Goal: Transaction & Acquisition: Purchase product/service

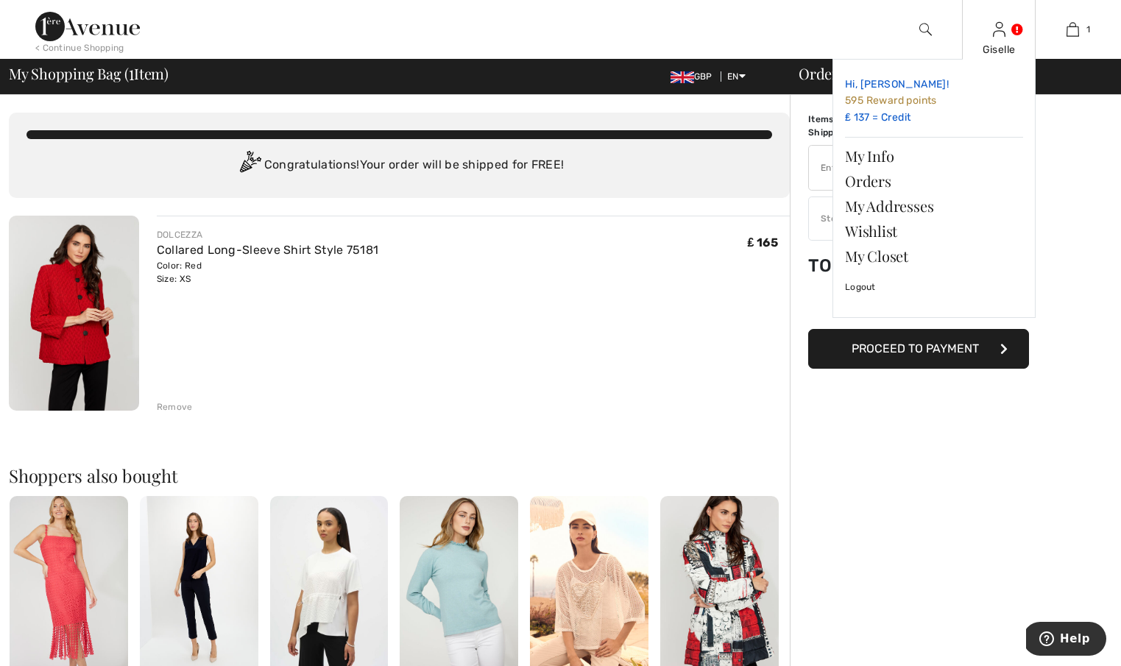
click at [900, 117] on link "Hi, Giselle! 595 Reward points ₤ 137 = Credit" at bounding box center [934, 101] width 178 height 60
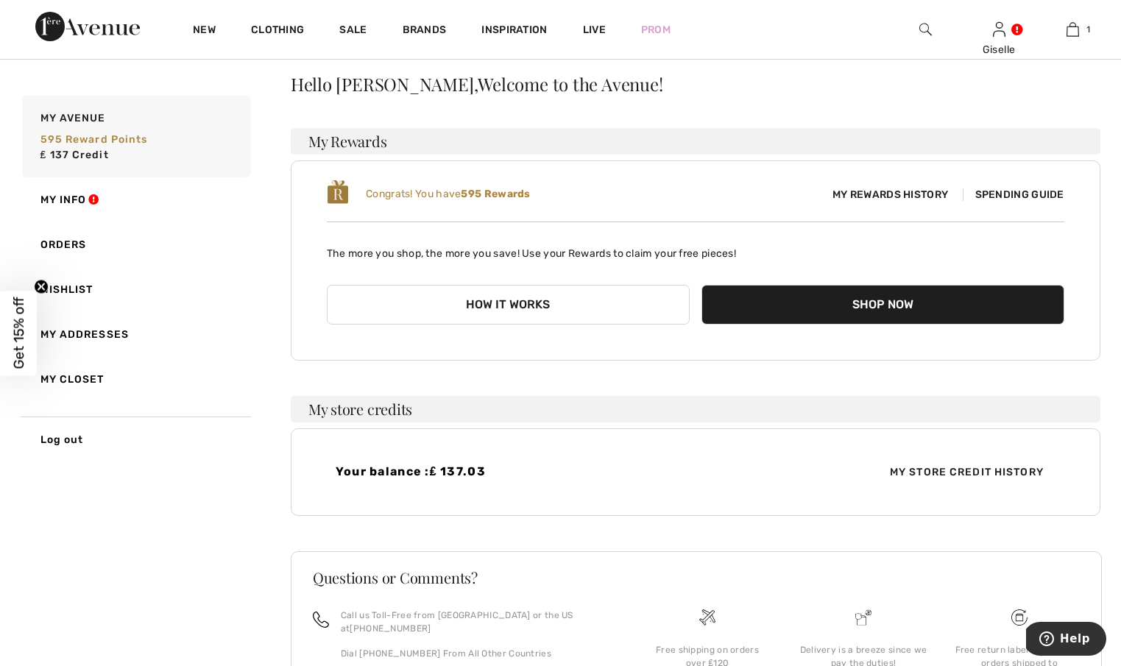
scroll to position [101, 0]
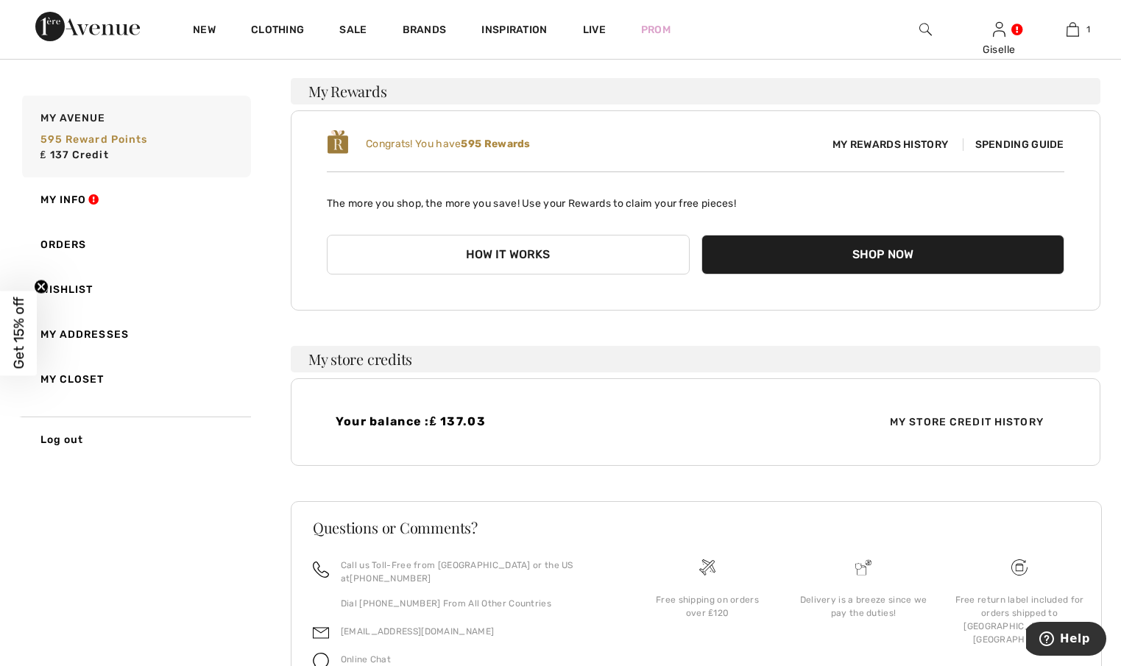
click at [800, 264] on button "Shop Now" at bounding box center [883, 255] width 363 height 40
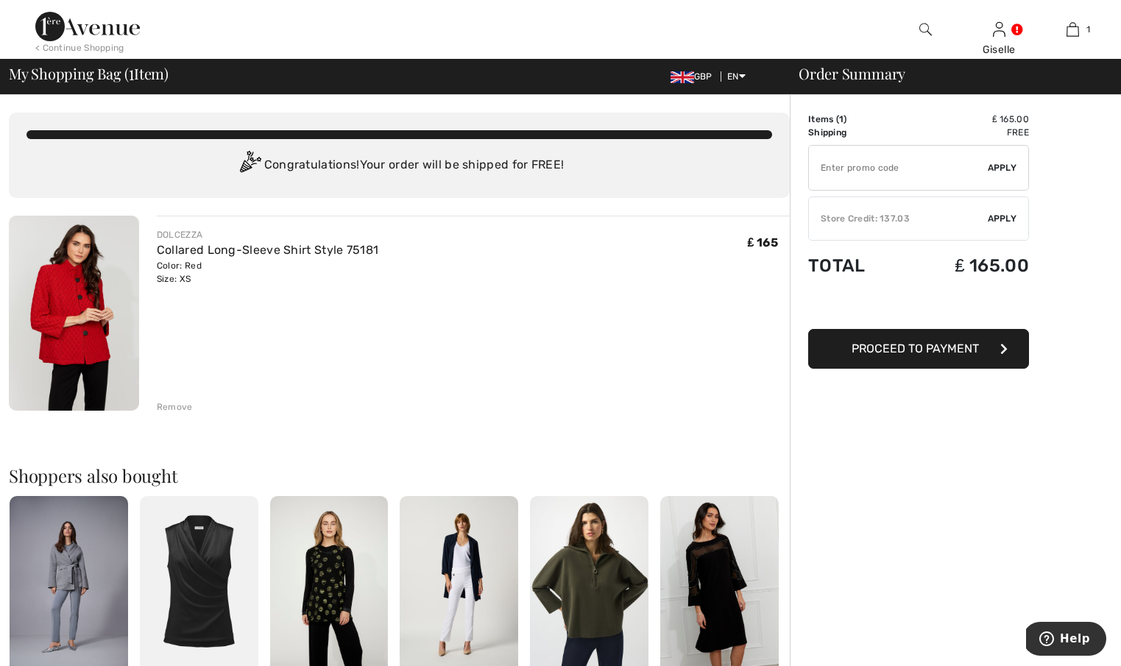
click at [928, 350] on span "Proceed to Payment" at bounding box center [915, 349] width 127 height 14
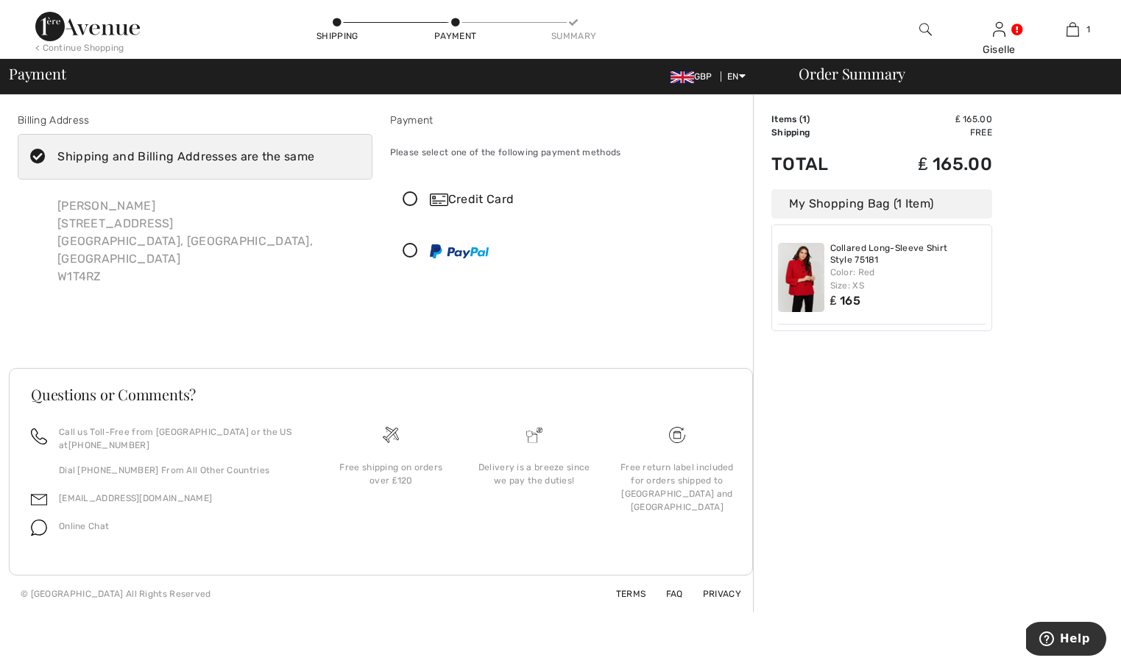
click at [1053, 637] on icon "Help" at bounding box center [1047, 639] width 15 height 15
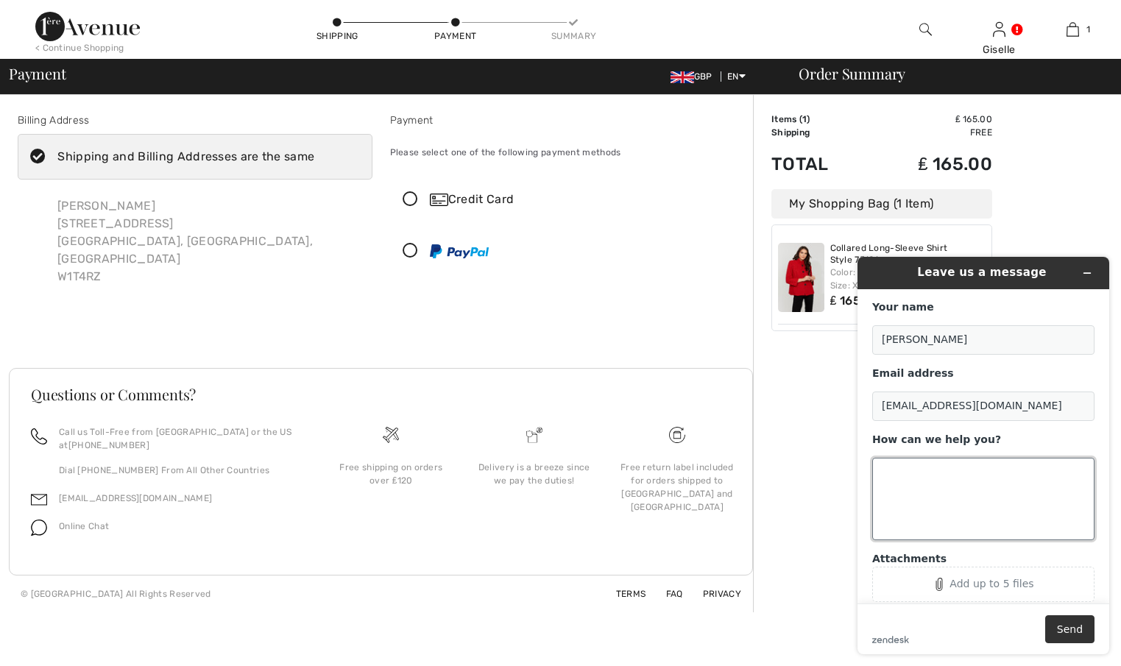
click at [923, 481] on textarea "How can we help you?" at bounding box center [983, 499] width 222 height 82
type textarea "K"
type textarea "how do I add my credit to the payment?"
click at [1058, 625] on button "Send" at bounding box center [1070, 630] width 49 height 28
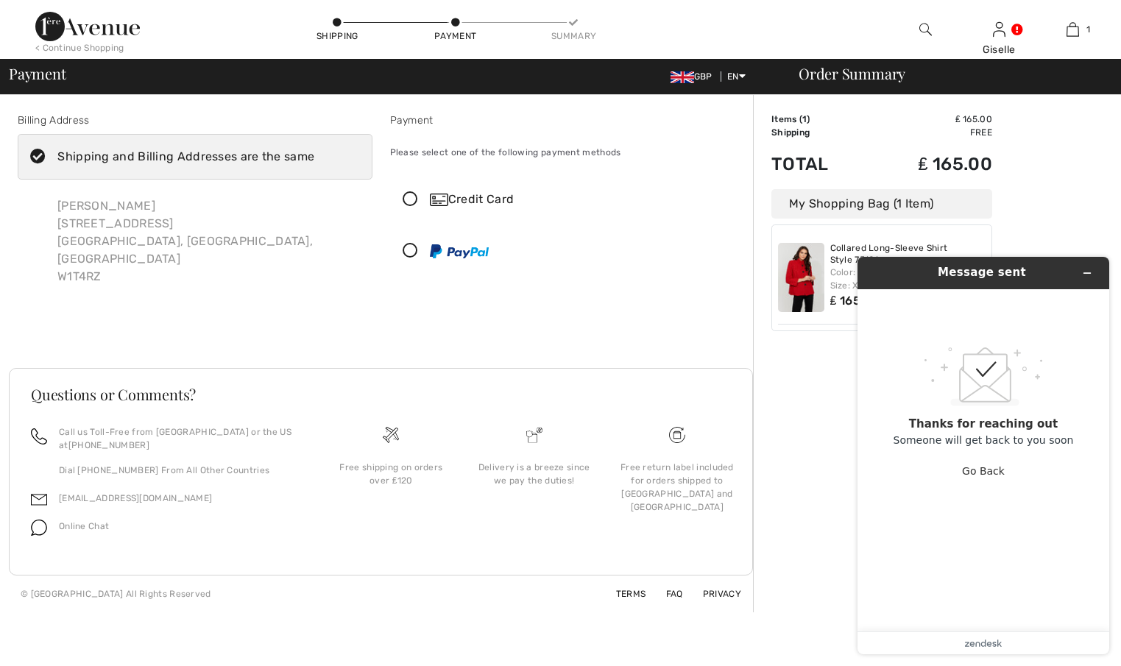
click at [975, 198] on div "My Shopping Bag (1 Item)" at bounding box center [882, 203] width 221 height 29
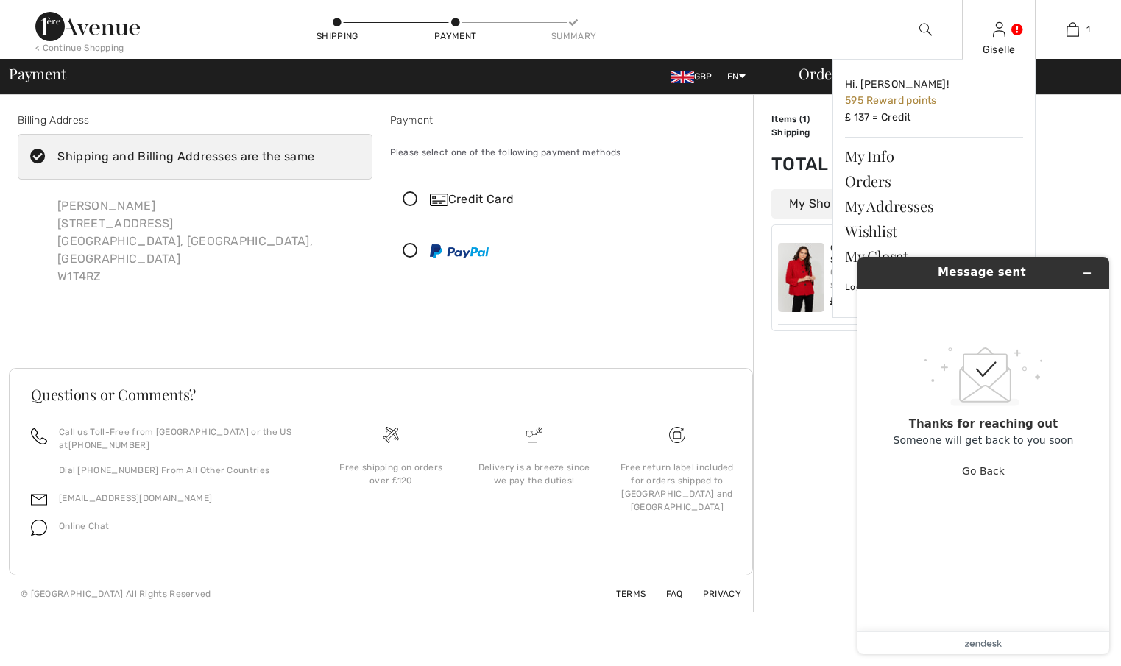
click at [1015, 44] on div "Giselle" at bounding box center [999, 49] width 72 height 15
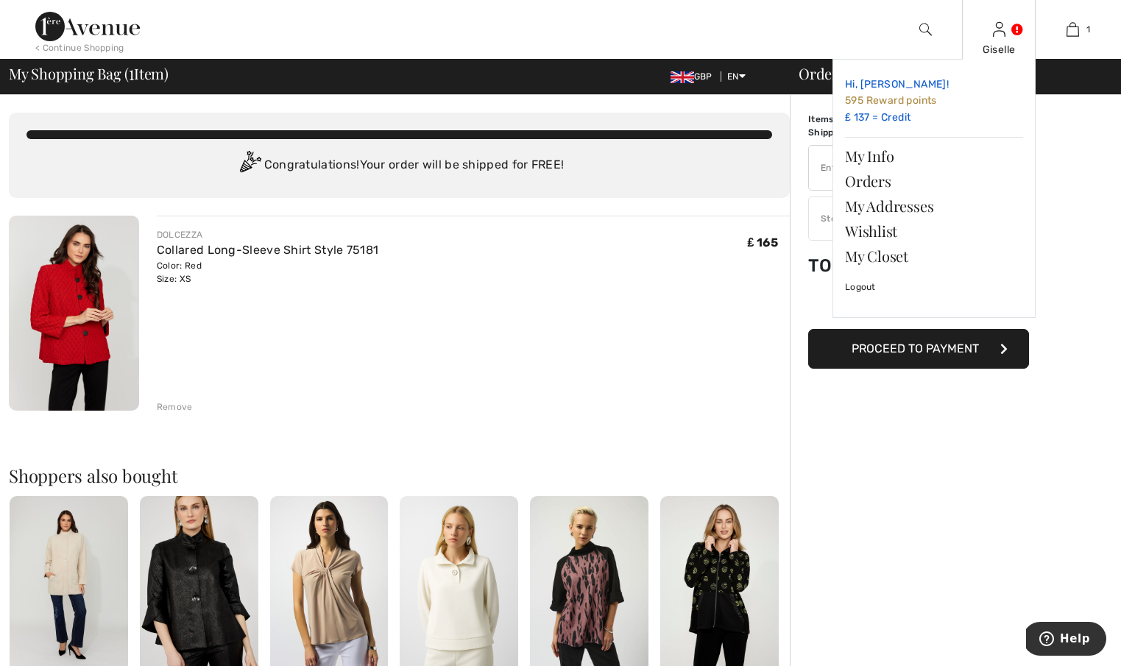
click at [891, 117] on link "Hi, Giselle! 595 Reward points ₤ 137 = Credit" at bounding box center [934, 101] width 178 height 60
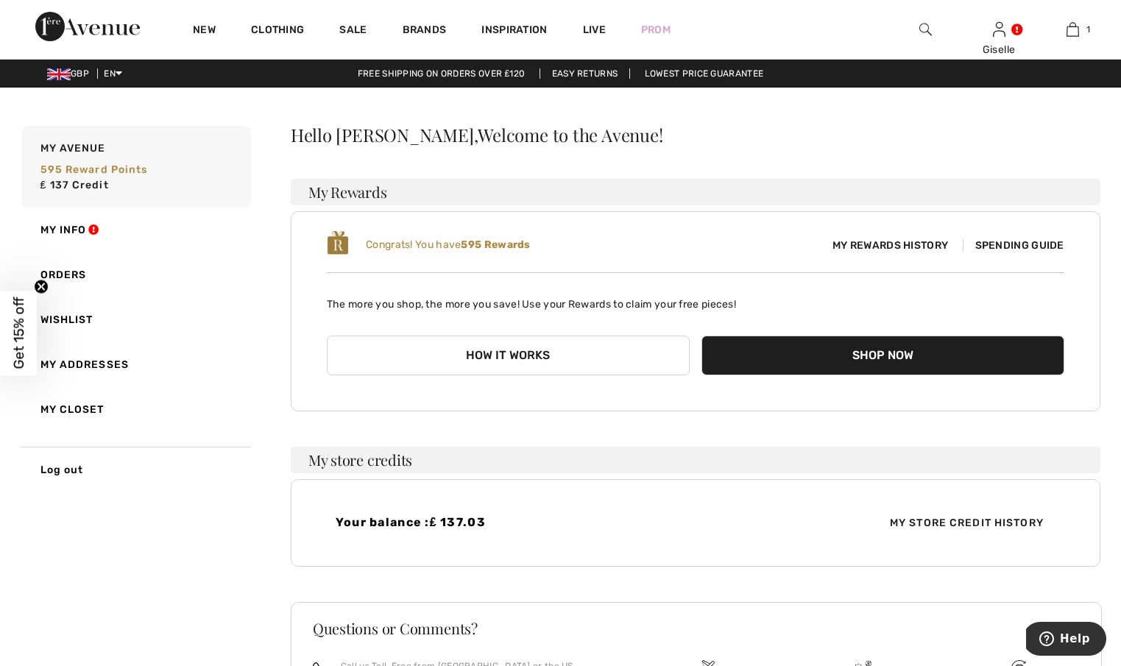
click at [473, 523] on span "₤ 137.03" at bounding box center [458, 522] width 56 height 14
click at [948, 516] on span "My Store Credit History" at bounding box center [966, 522] width 177 height 15
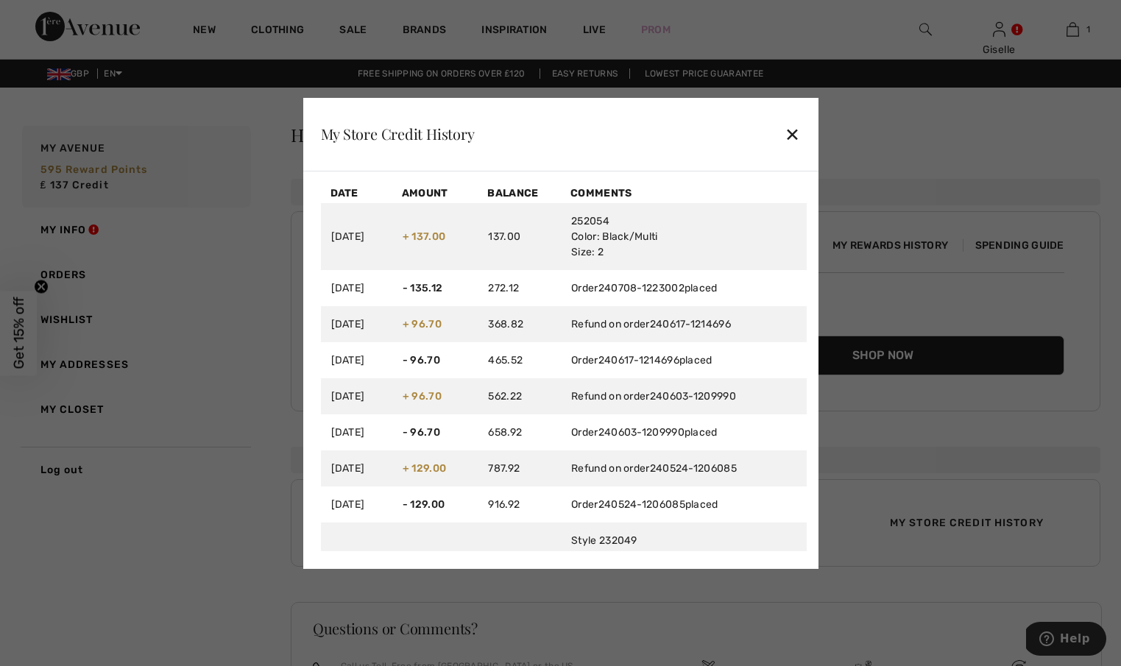
click at [793, 133] on div "✕" at bounding box center [792, 134] width 15 height 31
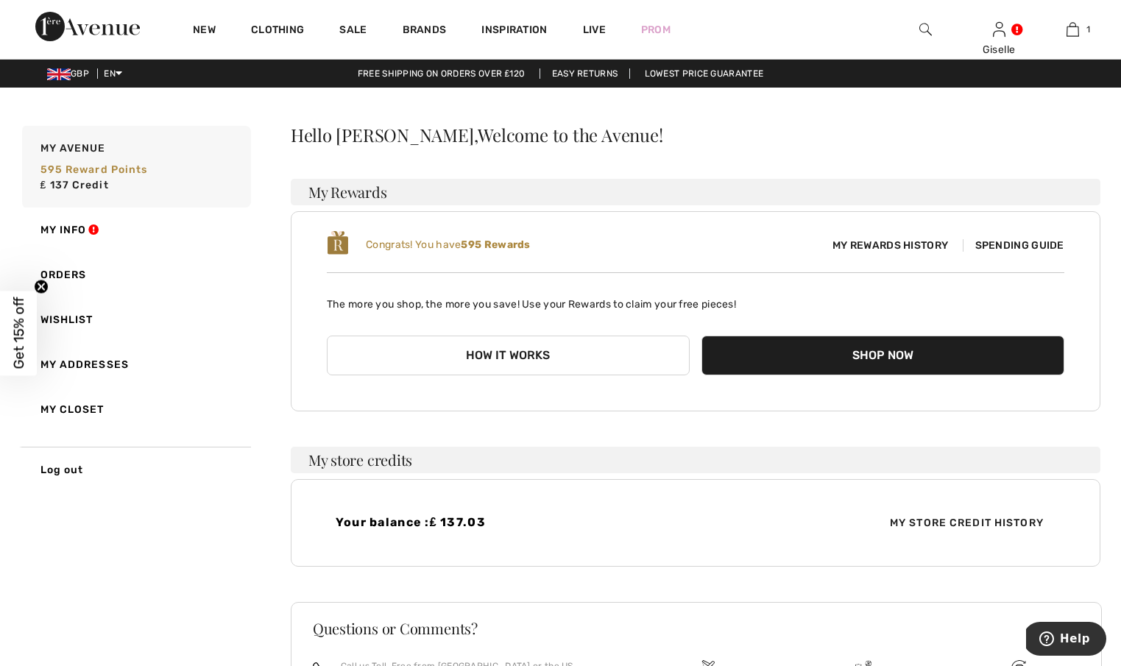
click at [44, 284] on icon "Close teaser" at bounding box center [41, 286] width 6 height 6
